Goal: Communication & Community: Ask a question

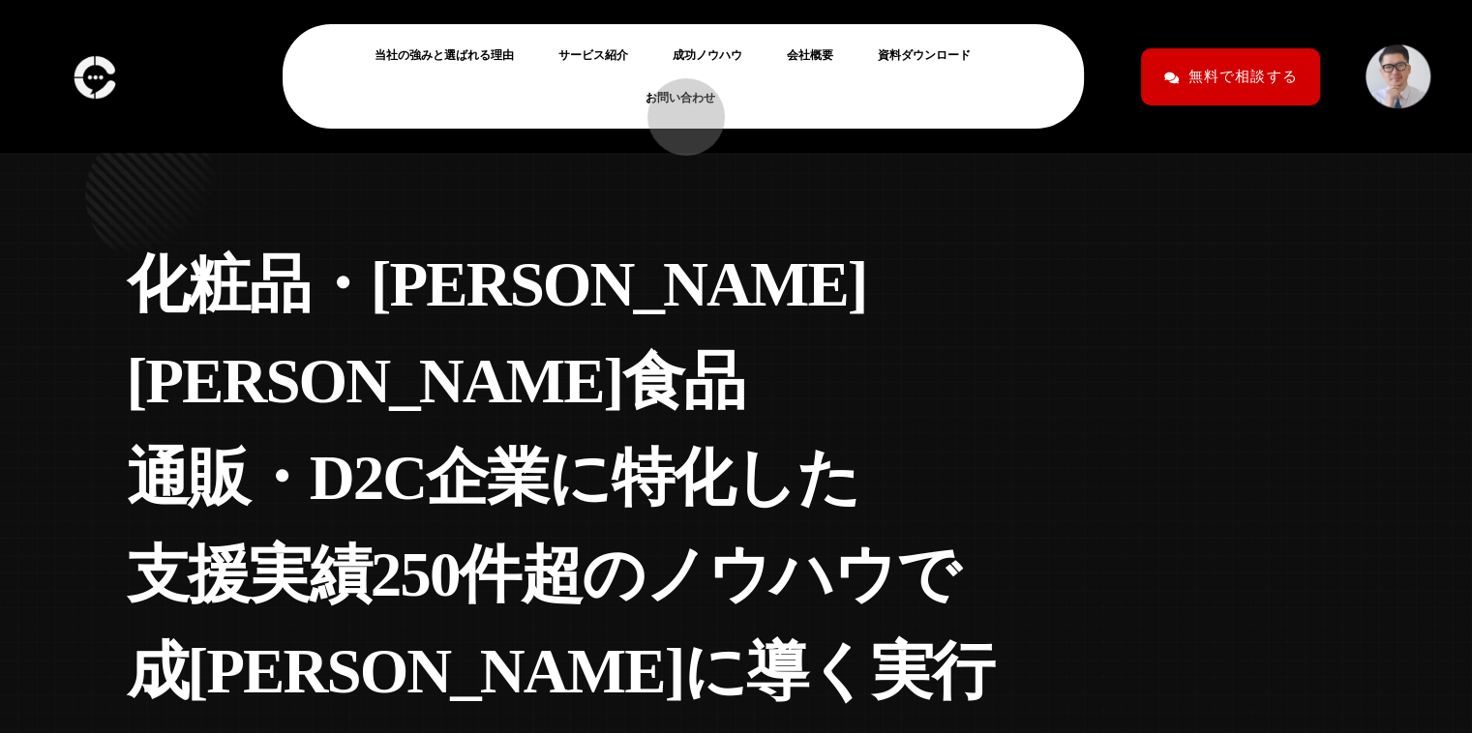
click at [677, 103] on link "お問い合わせ" at bounding box center [687, 97] width 85 height 23
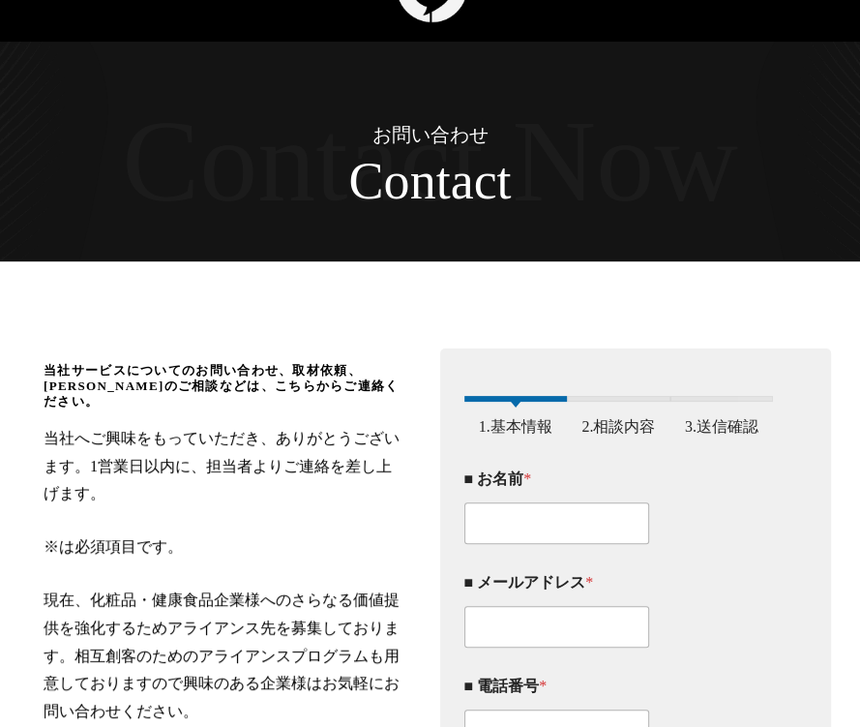
click at [743, 396] on div "■ お名前 *" at bounding box center [619, 507] width 310 height 104
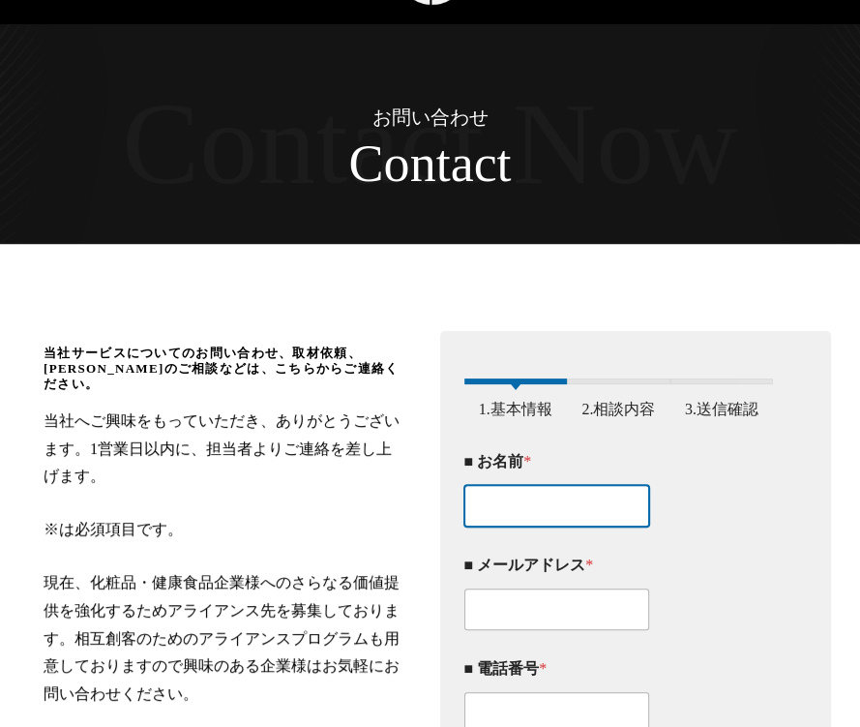
click at [553, 396] on input "■ お名前 *" at bounding box center [557, 506] width 186 height 42
type input "[PERSON_NAME]"
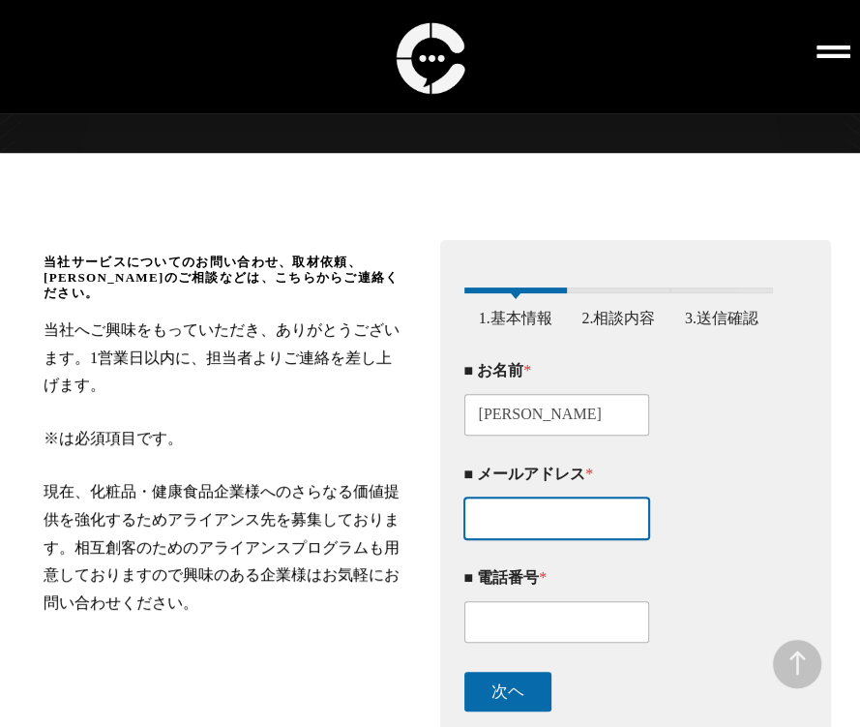
click at [605, 396] on input "■ メールアドレス *" at bounding box center [557, 518] width 186 height 42
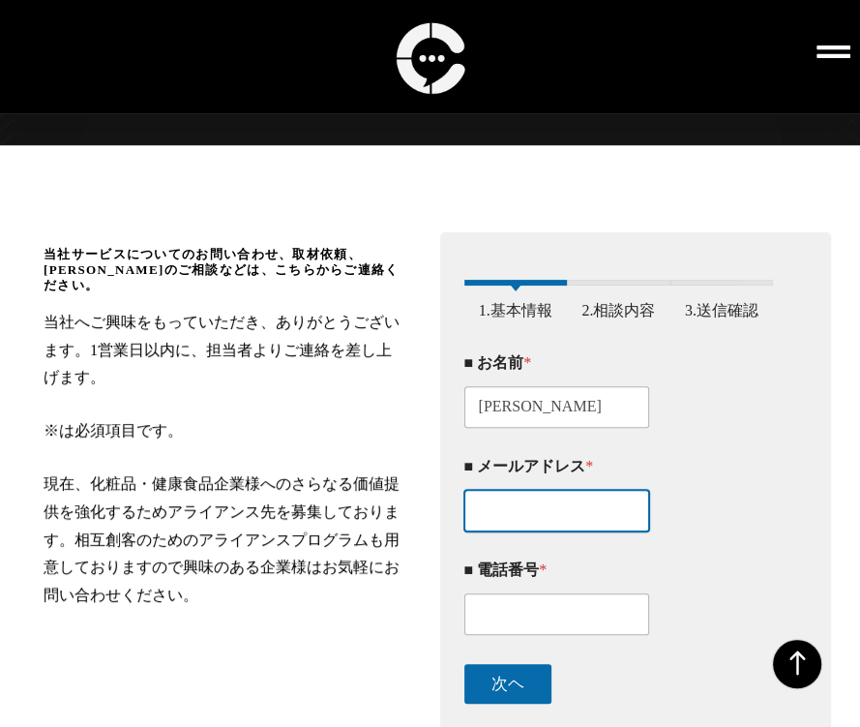
type input "[EMAIL_ADDRESS][DOMAIN_NAME]"
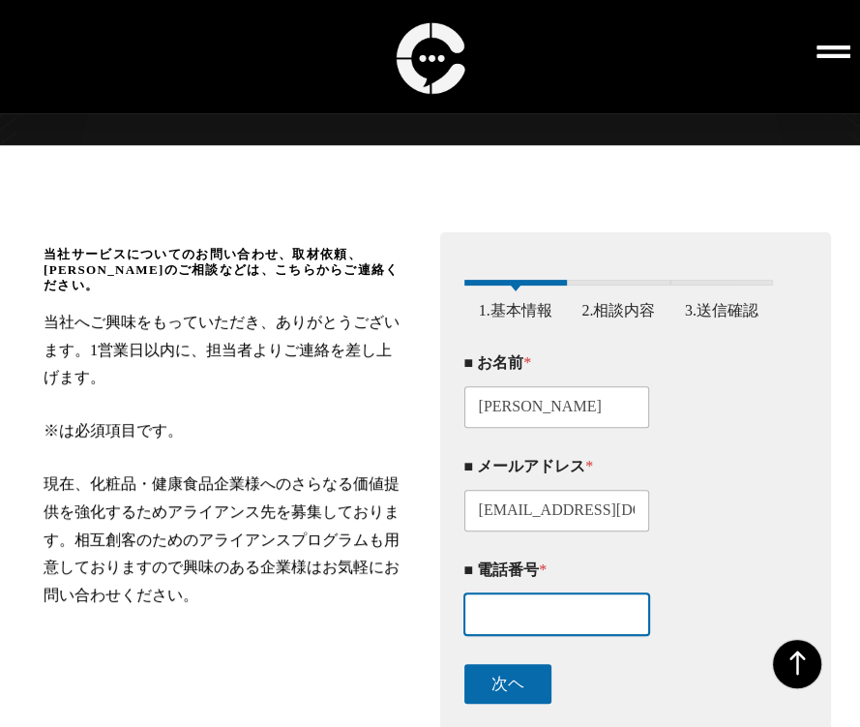
type input "09050129456"
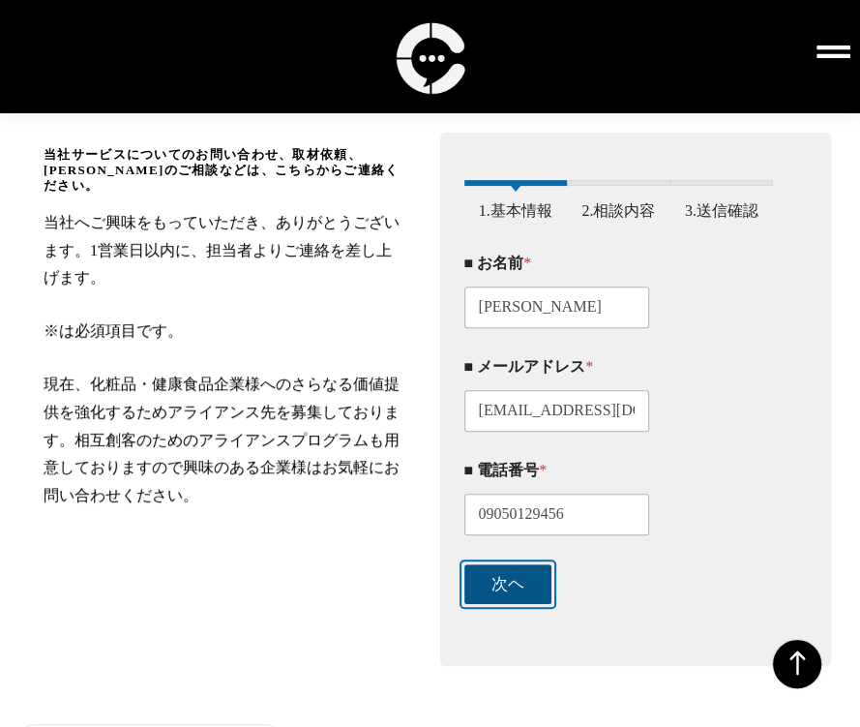
click at [522, 396] on button "次ヘ" at bounding box center [507, 584] width 87 height 40
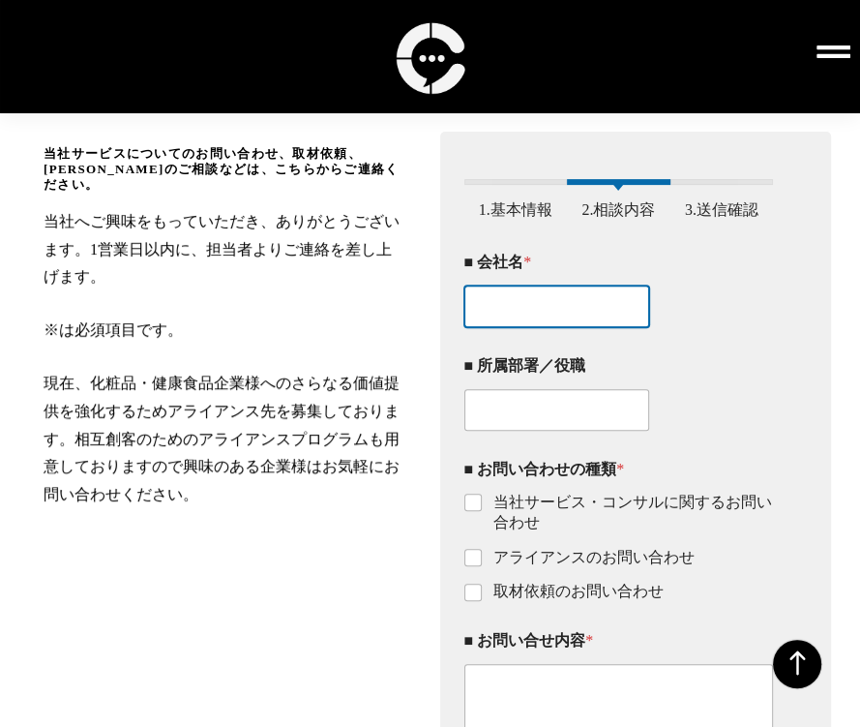
drag, startPoint x: 530, startPoint y: 338, endPoint x: 550, endPoint y: 353, distance: 24.8
click at [530, 339] on div "■ 会社名 * ■ 所属部署／役職 ■ お問い合わせの種類 * 当社サービス・コンサルに関するお問い合わせ アライアンスのお問い合わせ 取材依頼のお問い合わせ…" at bounding box center [619, 609] width 310 height 742
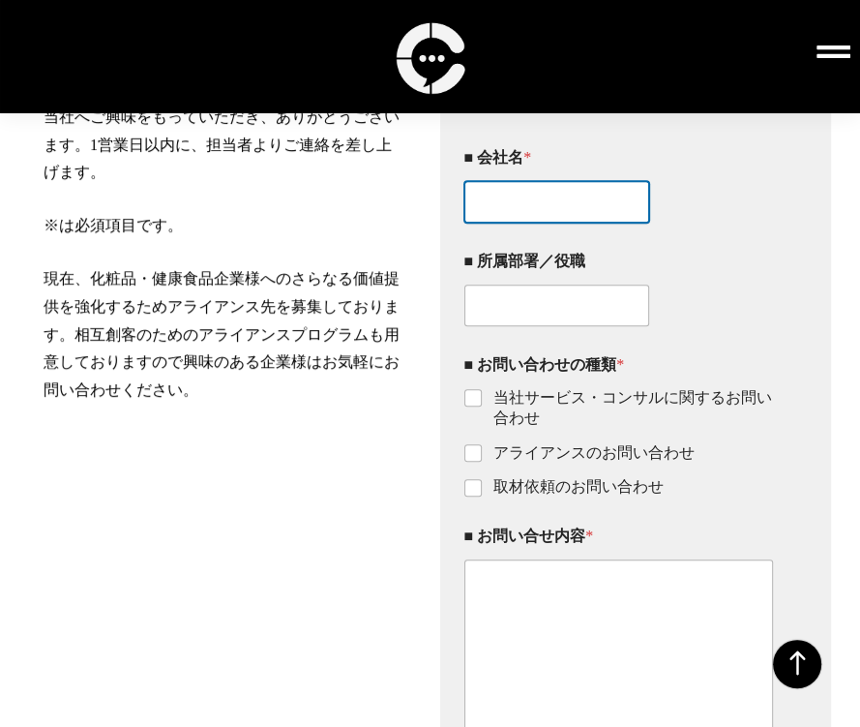
scroll to position [402, 0]
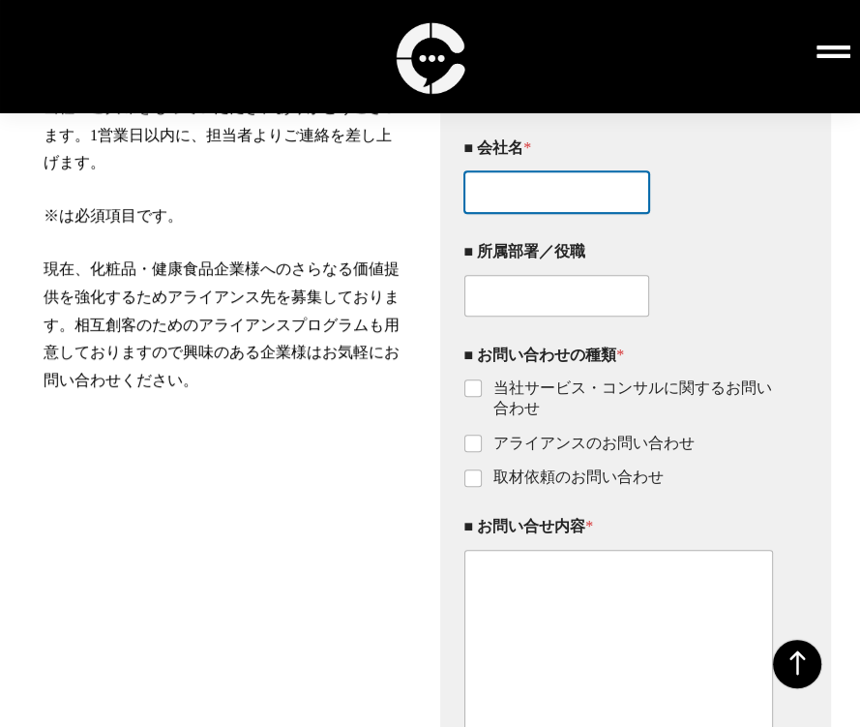
click at [569, 213] on input "■ 会社名 *" at bounding box center [557, 192] width 186 height 42
type input "CREATIVE WATER株式会社"
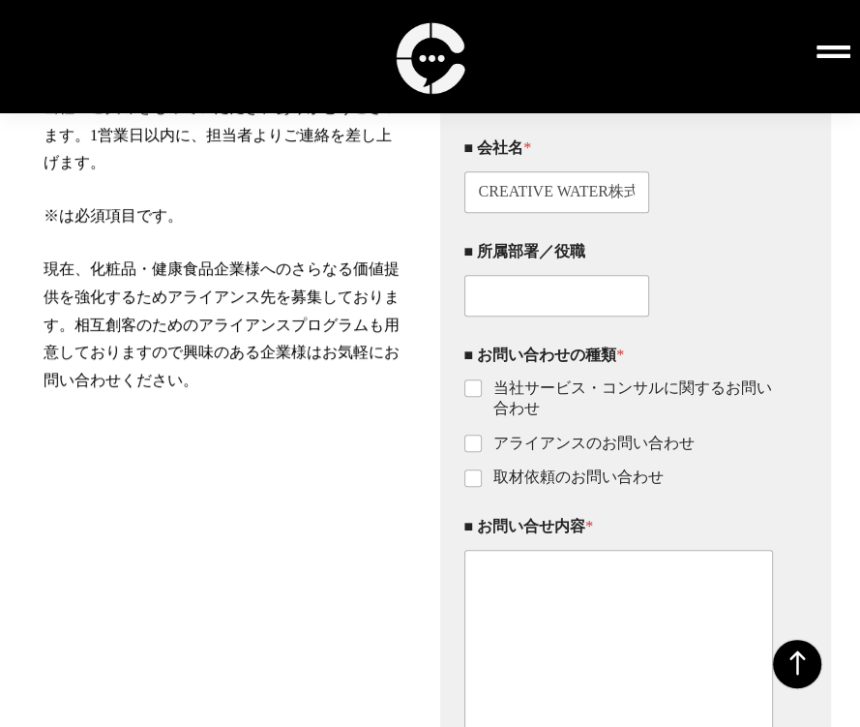
click at [492, 396] on label "当社サービス・コンサルに関するお問い合わせ" at bounding box center [628, 398] width 292 height 41
click at [482, 396] on input "当社サービス・コンサルに関するお問い合わせ" at bounding box center [473, 388] width 15 height 15
checkbox input "true"
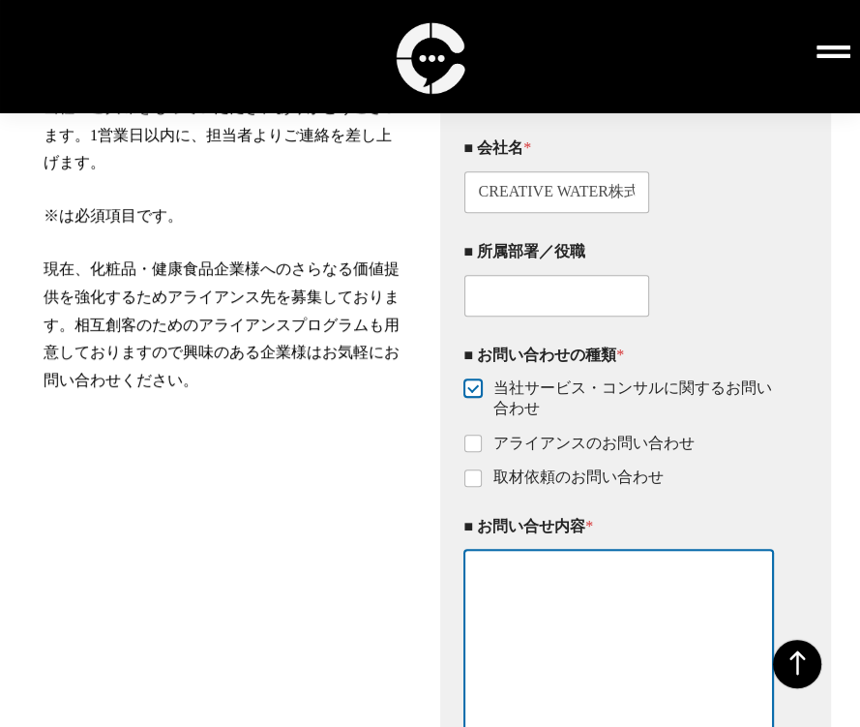
drag, startPoint x: 553, startPoint y: 641, endPoint x: 592, endPoint y: 448, distance: 197.3
click at [559, 396] on textarea "■ お問い合せ内容 *" at bounding box center [619, 656] width 310 height 212
paste textarea "loremipsumdol。 SITAMETC ADIPIscingelitsed。 doe、te・incididuntu、la・ETDoloremagnaa…"
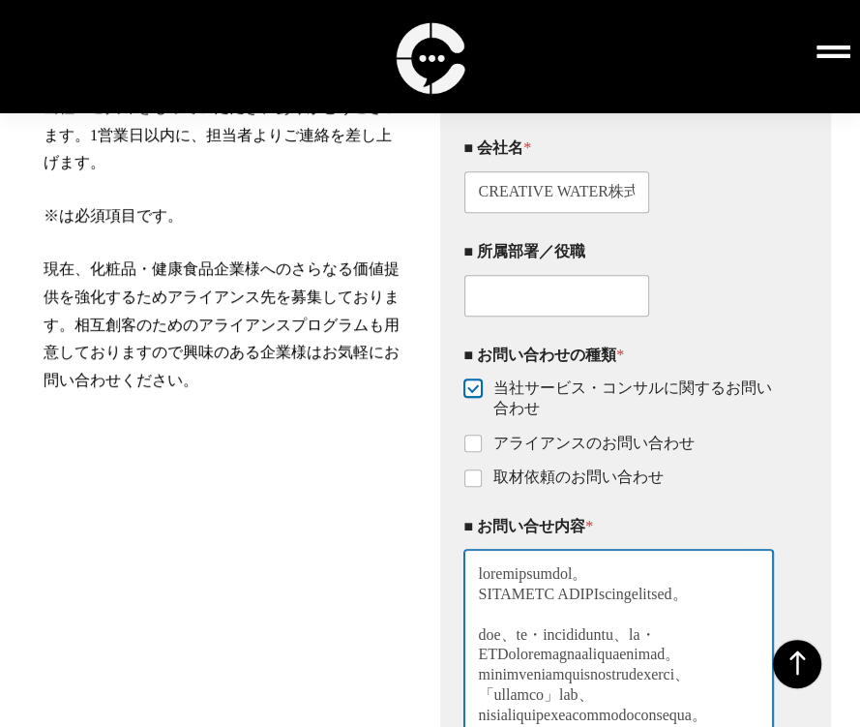
scroll to position [830, 0]
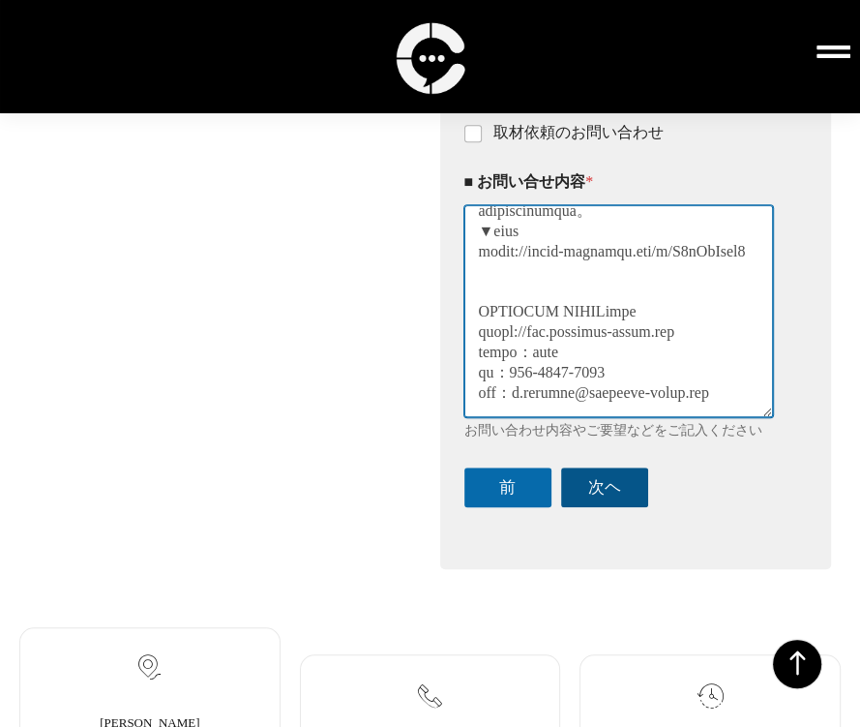
type textarea "loremipsumdol。 SITAMETC ADIPIscingelitsed。 doe、te・incididuntu、la・ETDoloremagnaa…"
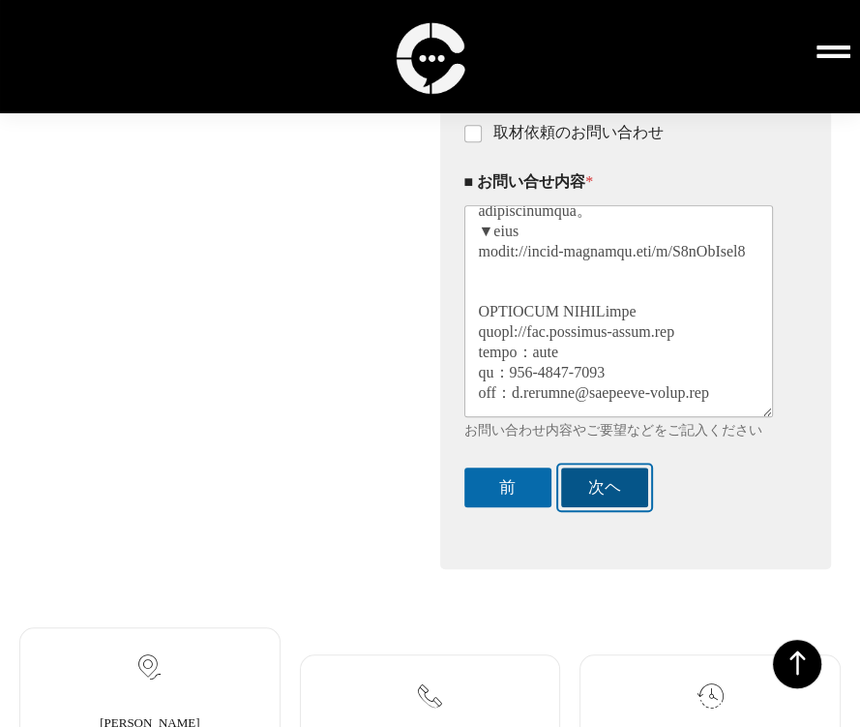
click at [596, 396] on button "次ヘ" at bounding box center [604, 487] width 87 height 40
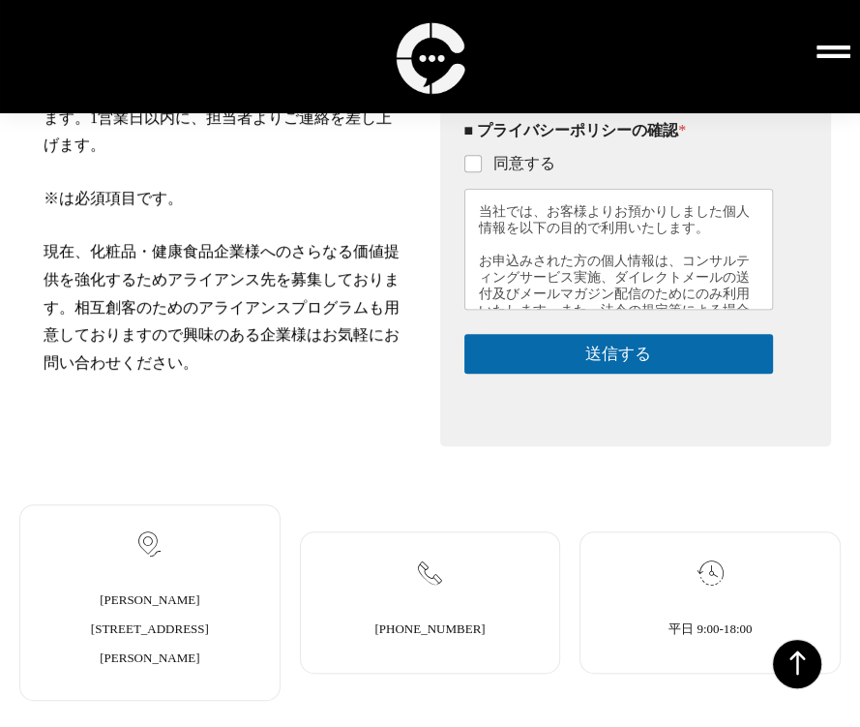
scroll to position [402, 0]
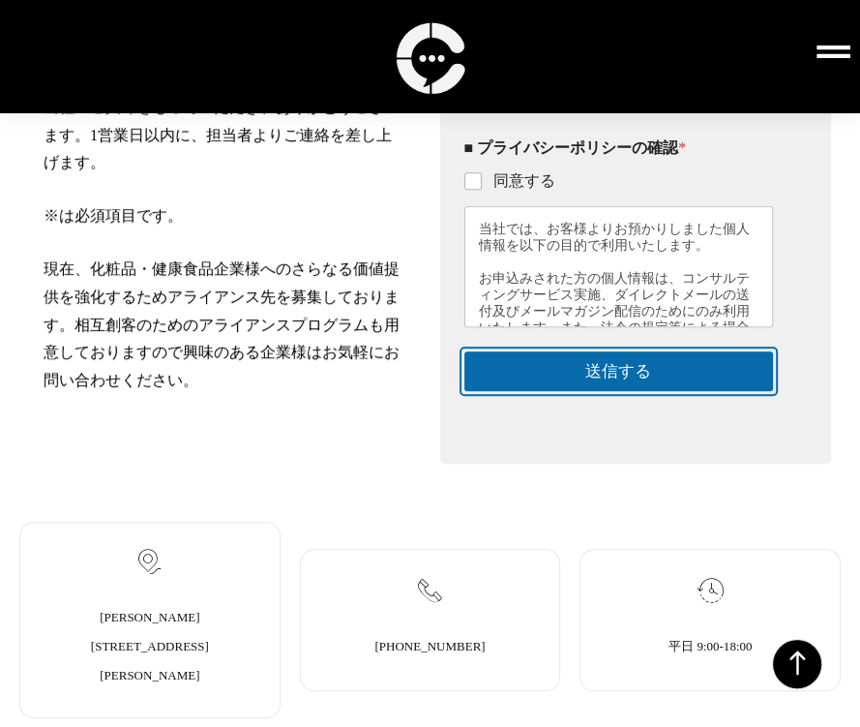
drag, startPoint x: 667, startPoint y: 394, endPoint x: 559, endPoint y: 199, distance: 222.2
click at [573, 199] on form "このフォームに入力するには、ブラウザーで JavaScript を有効にしてください。 1 1.基本情報 2 2.相談内容 3 3.送信確認 ■ お名前 * …" at bounding box center [619, 228] width 310 height 326
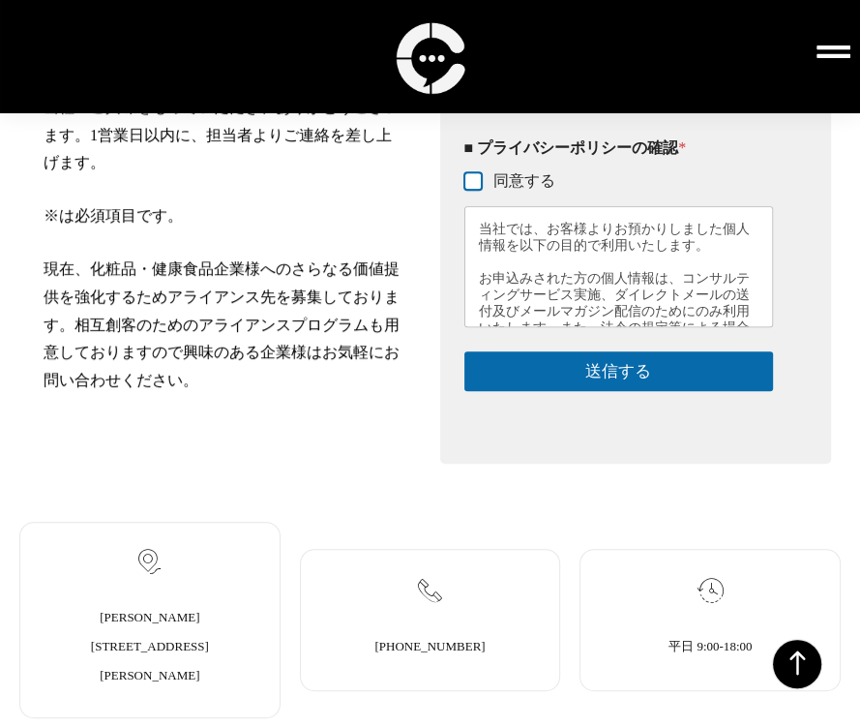
click at [474, 190] on input "同意する" at bounding box center [473, 181] width 15 height 15
checkbox input "true"
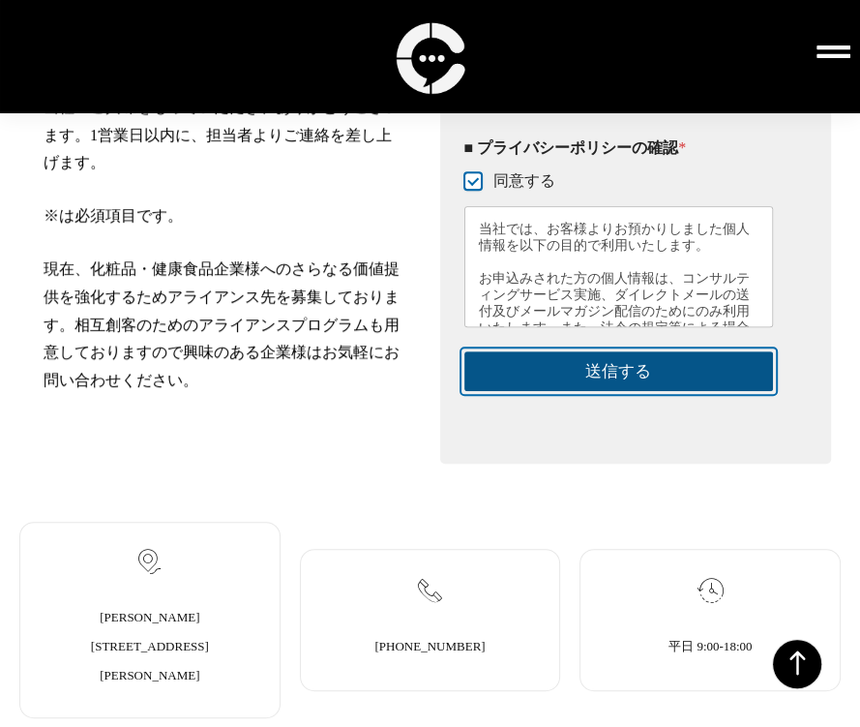
click at [671, 391] on button "送信する" at bounding box center [619, 371] width 310 height 40
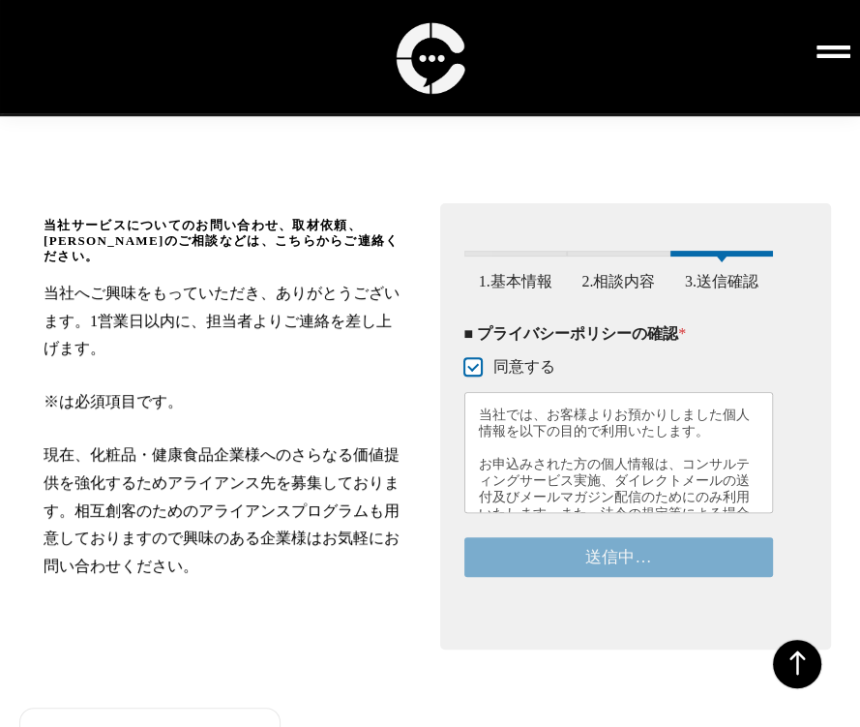
scroll to position [216, 0]
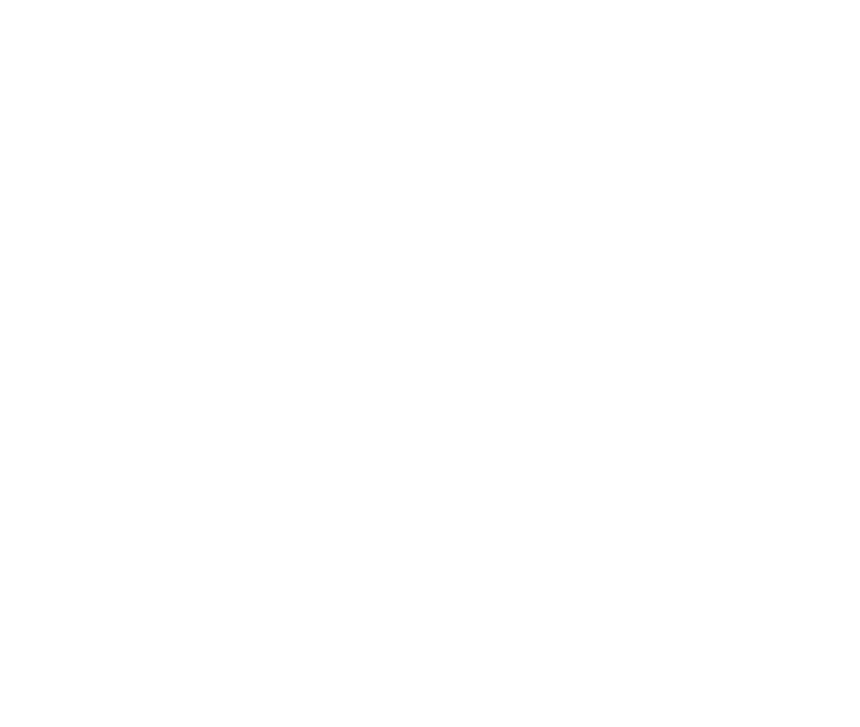
drag, startPoint x: 669, startPoint y: 9, endPoint x: 785, endPoint y: 3, distance: 116.2
